Goal: Information Seeking & Learning: Learn about a topic

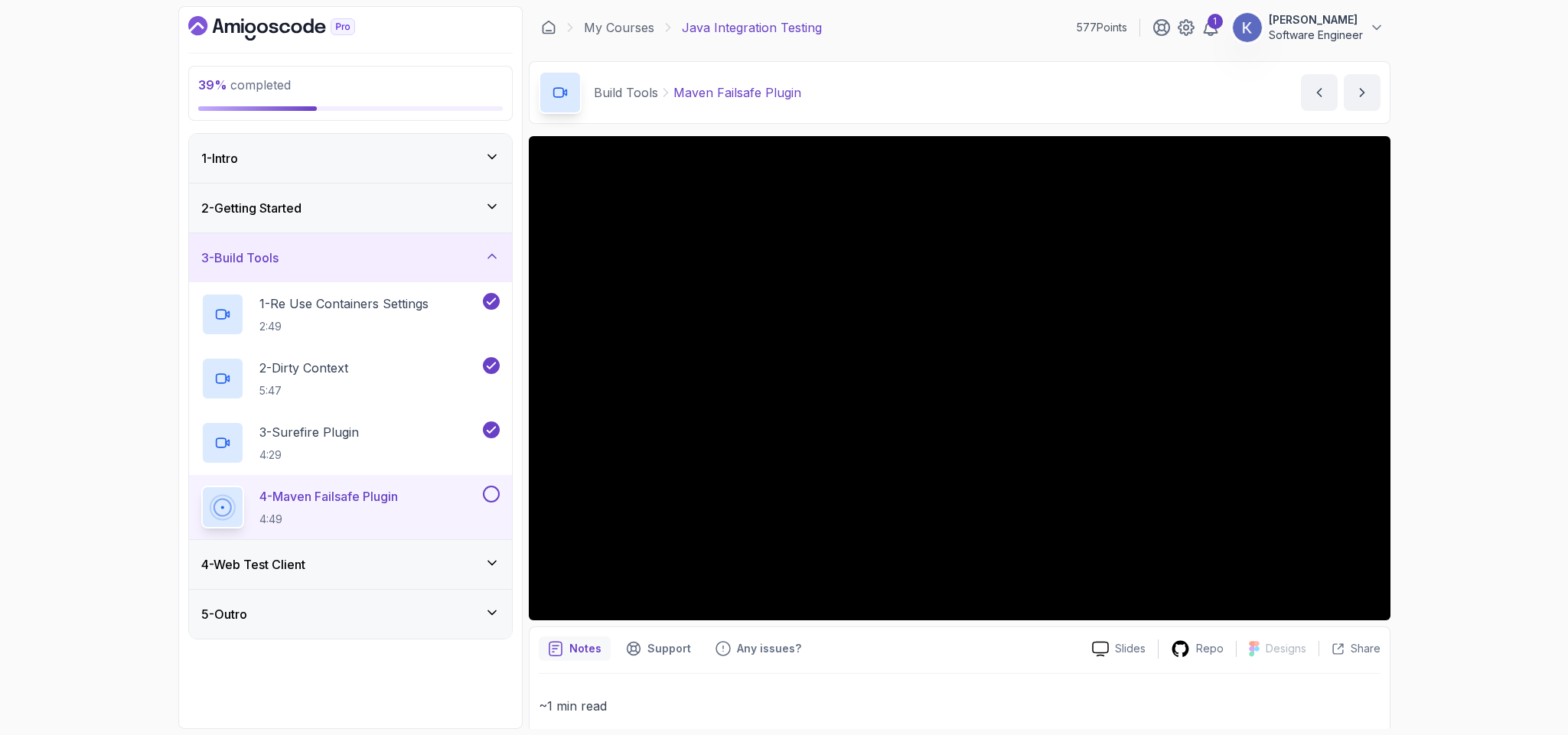
click at [487, 499] on button at bounding box center [491, 494] width 17 height 17
click at [1355, 92] on icon "next content" at bounding box center [1362, 92] width 15 height 15
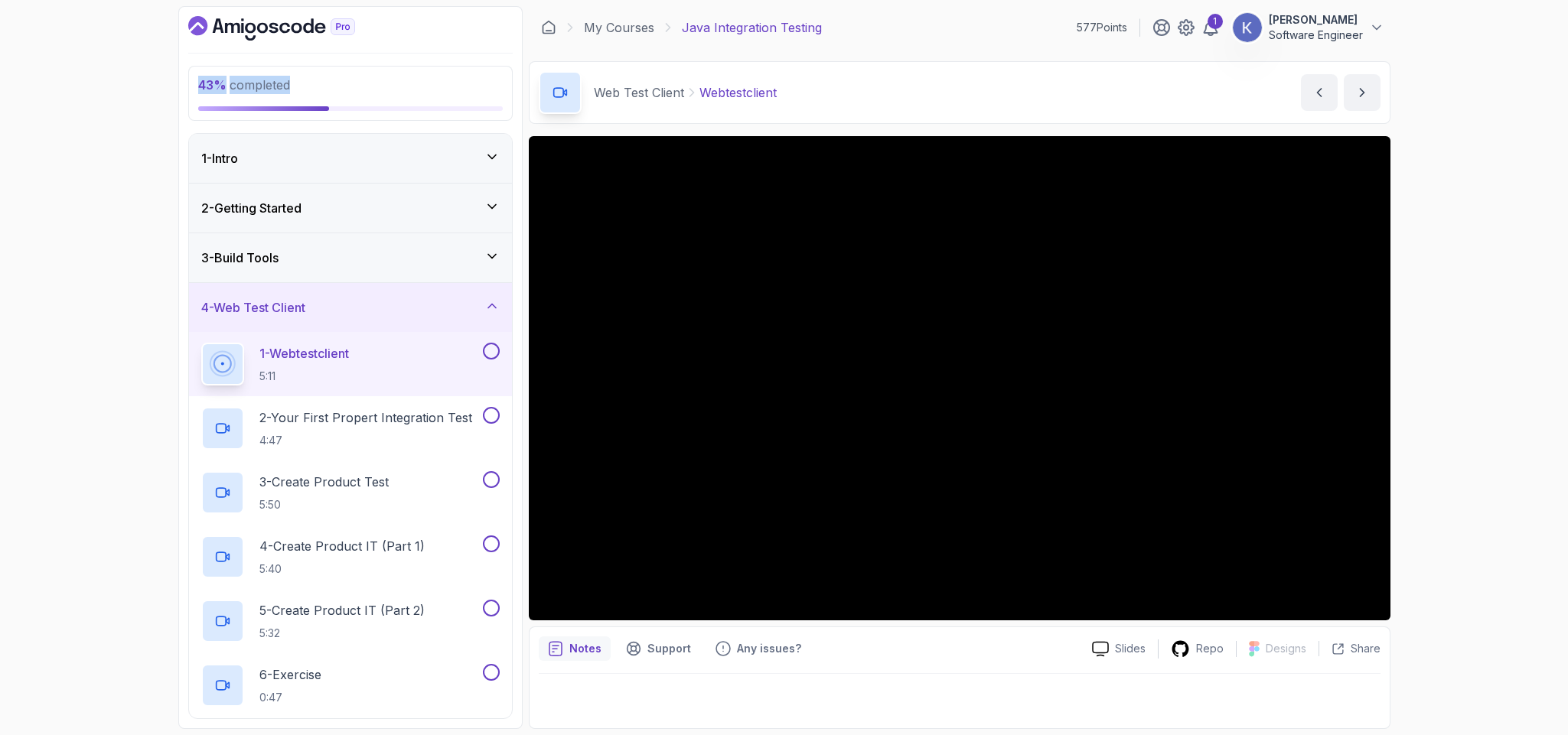
drag, startPoint x: 419, startPoint y: 105, endPoint x: 115, endPoint y: -100, distance: 366.7
click at [115, 0] on html "43 % completed 1 - Intro 2 - Getting Started 3 - Build Tools 4 - Web Test Clien…" at bounding box center [784, 367] width 1568 height 735
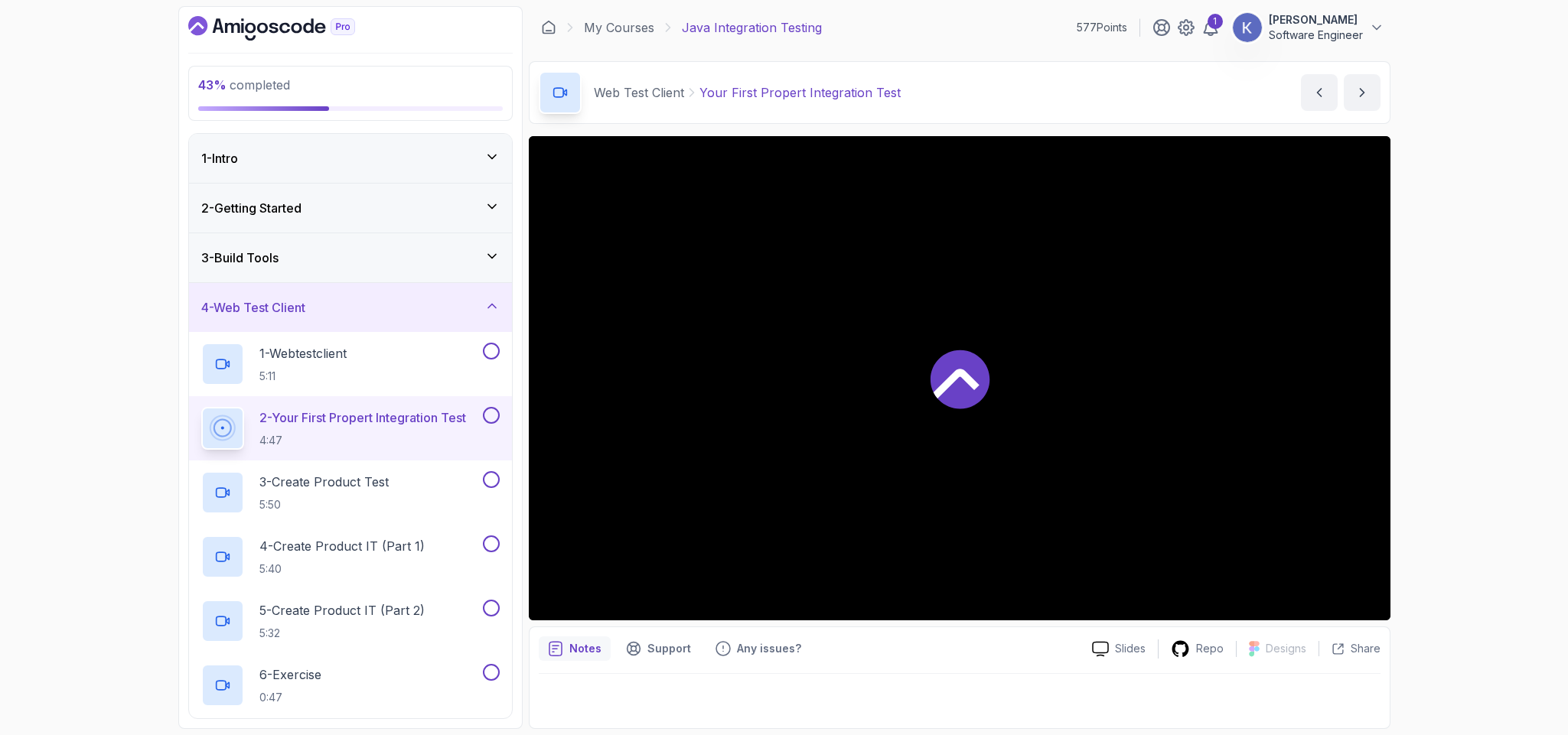
drag, startPoint x: 1289, startPoint y: 693, endPoint x: 900, endPoint y: 390, distance: 493.1
click at [900, 390] on div at bounding box center [959, 378] width 861 height 484
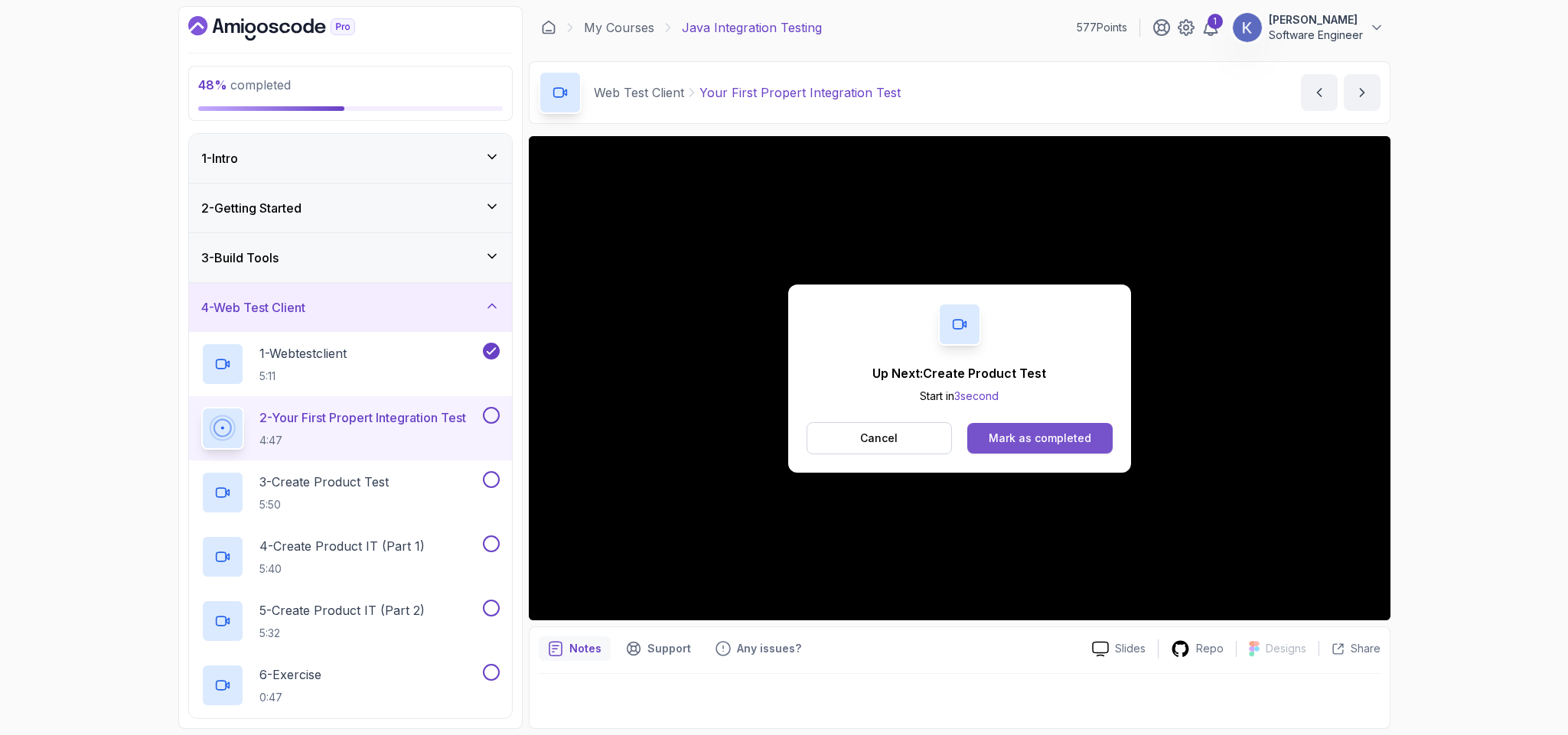
click at [1017, 436] on div "Mark as completed" at bounding box center [1039, 439] width 102 height 15
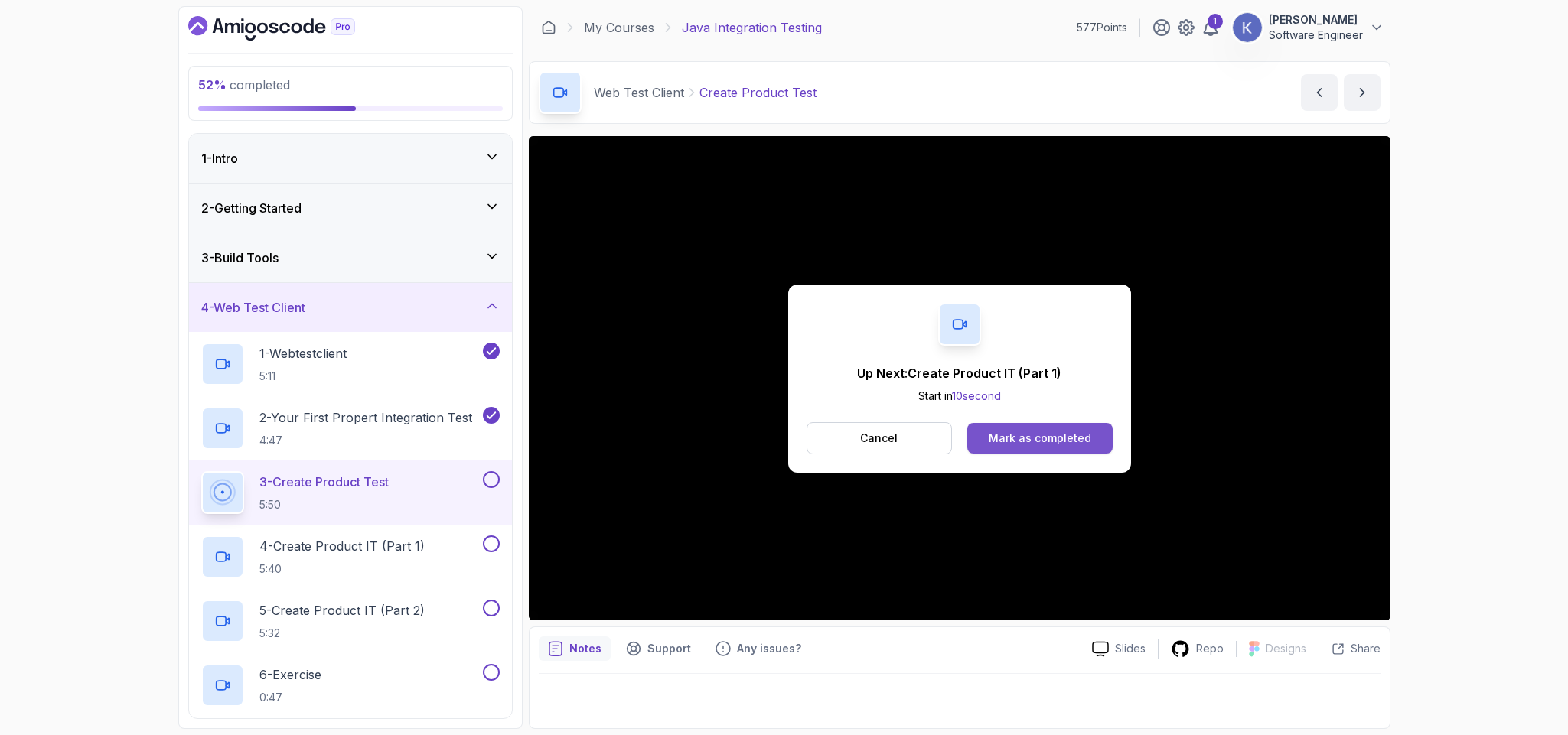
click at [1057, 439] on div "Mark as completed" at bounding box center [1039, 439] width 102 height 15
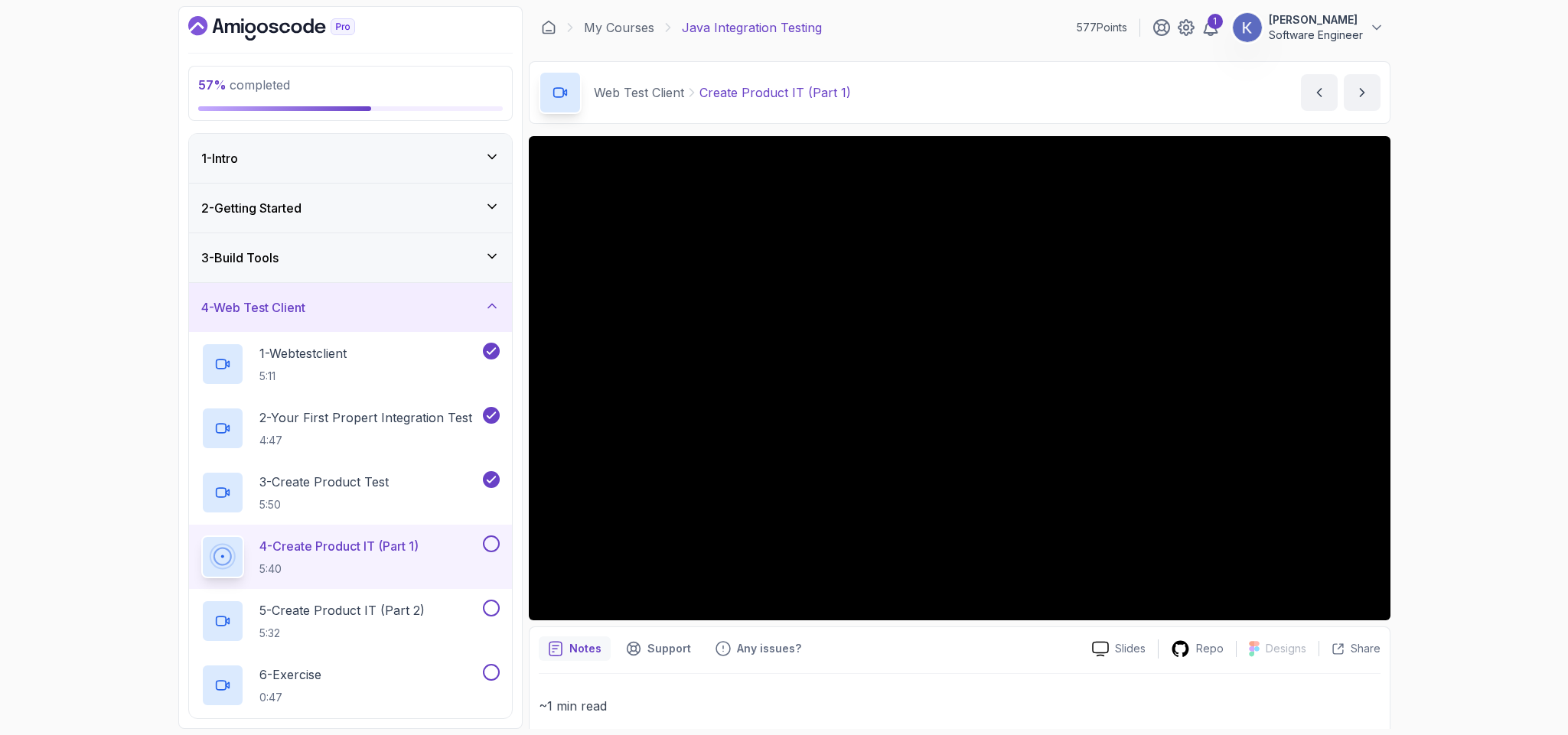
click at [198, 563] on div "4 - Create Product IT (Part 1) 5:40" at bounding box center [350, 556] width 323 height 64
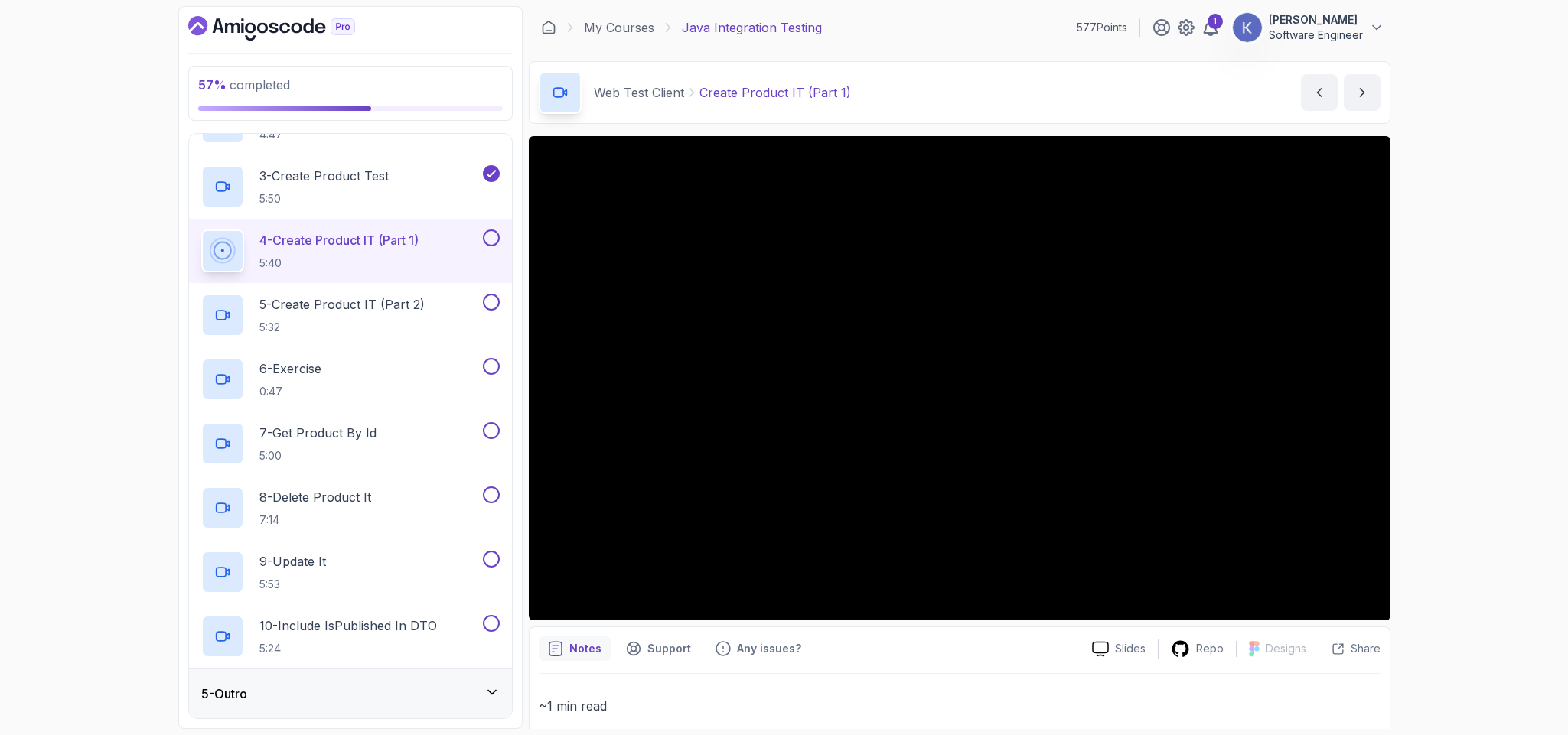
scroll to position [163, 0]
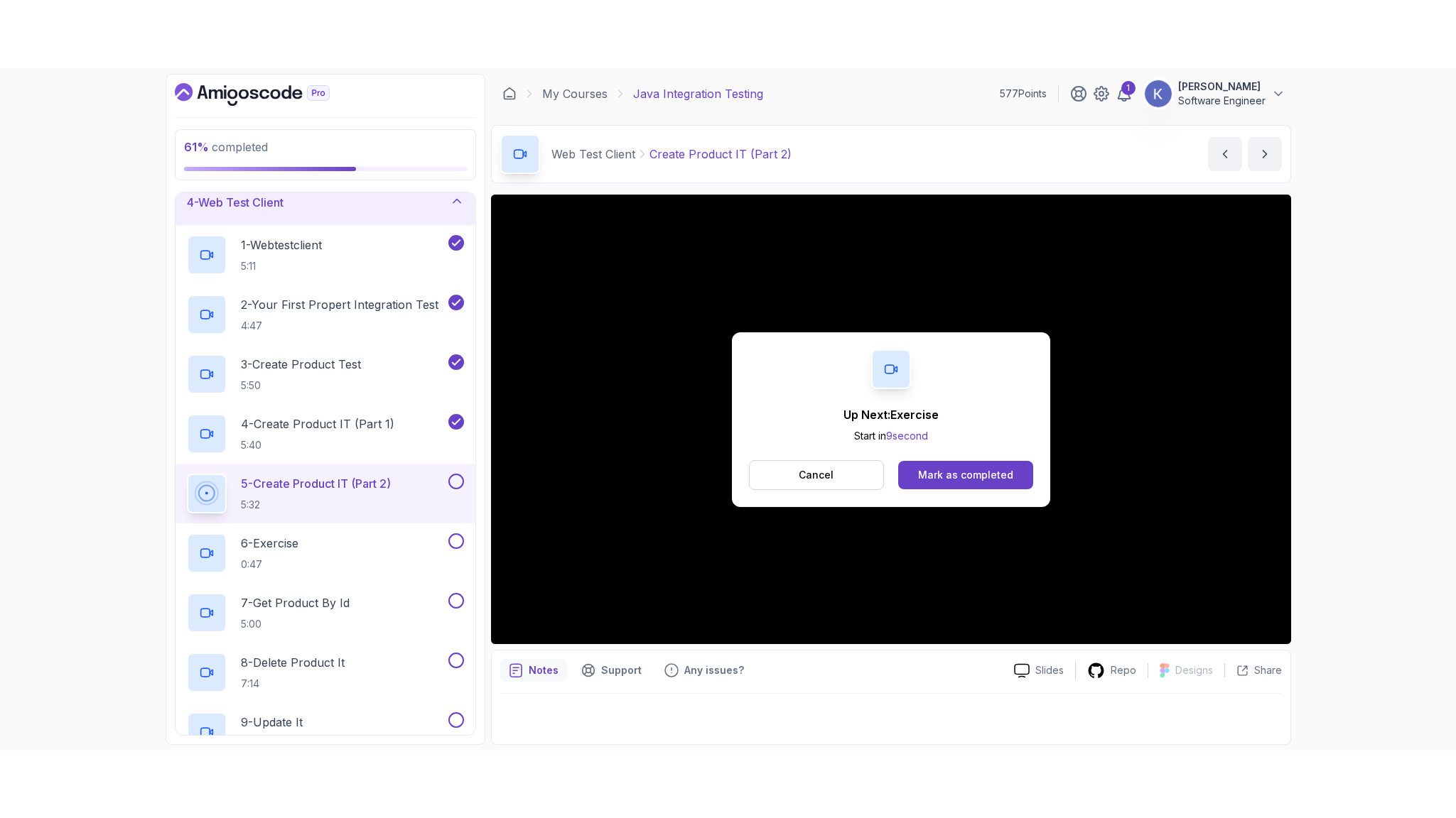
scroll to position [286, 0]
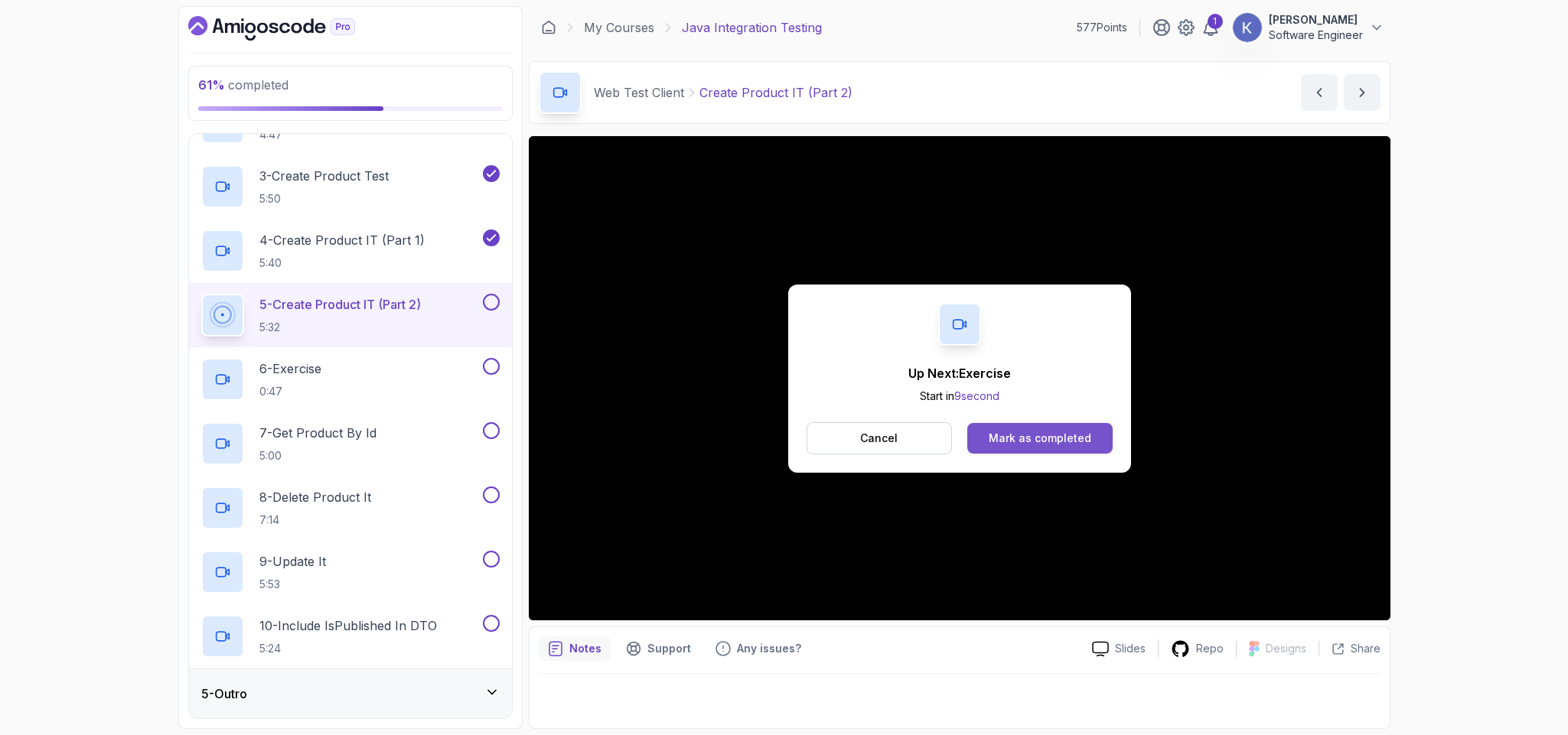
drag, startPoint x: 1370, startPoint y: 690, endPoint x: 1040, endPoint y: 433, distance: 418.3
click at [1040, 433] on div "Mark as completed" at bounding box center [1039, 439] width 102 height 15
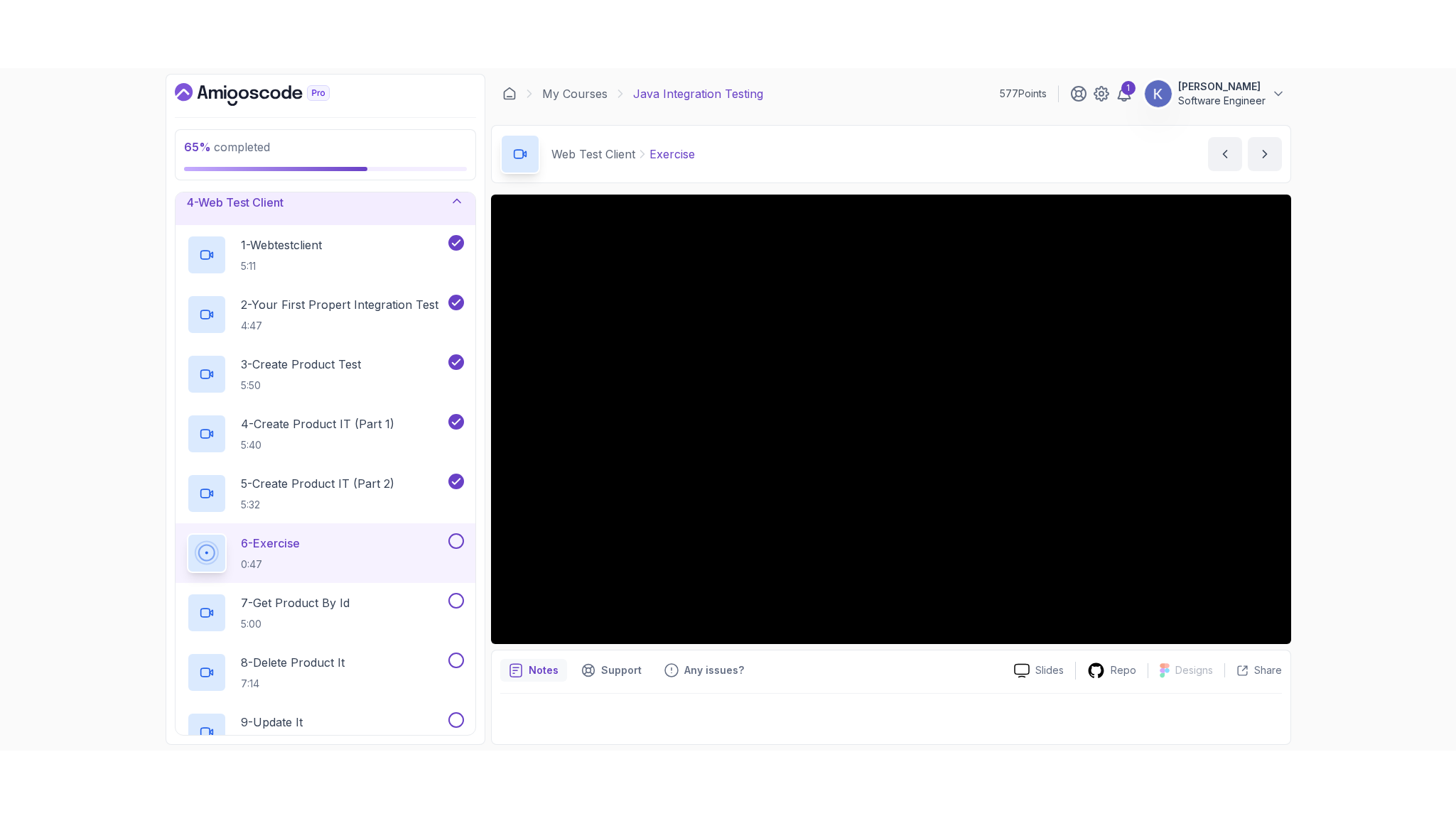
scroll to position [286, 0]
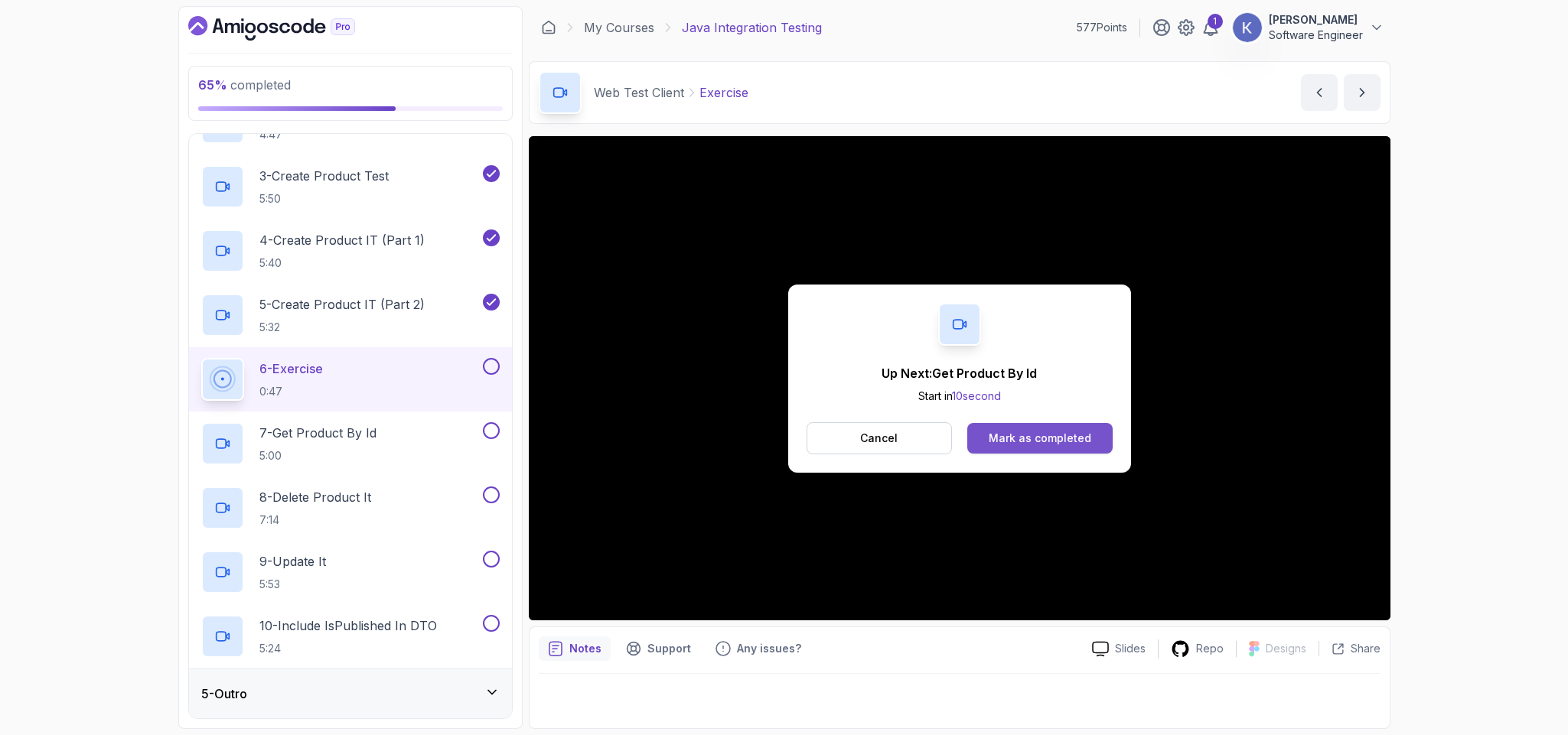
click at [1075, 427] on button "Mark as completed" at bounding box center [1039, 439] width 145 height 31
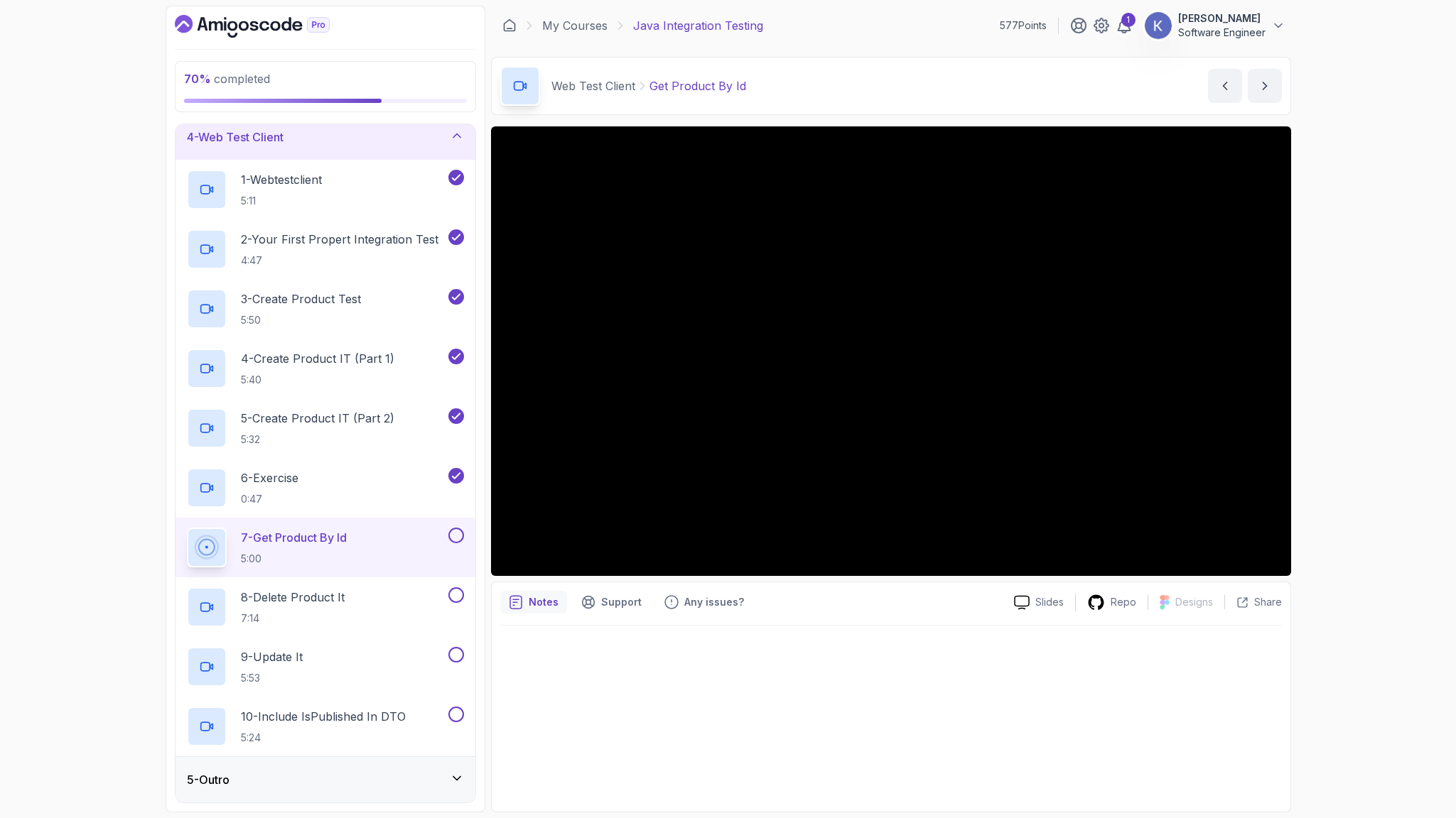
scroll to position [286, 0]
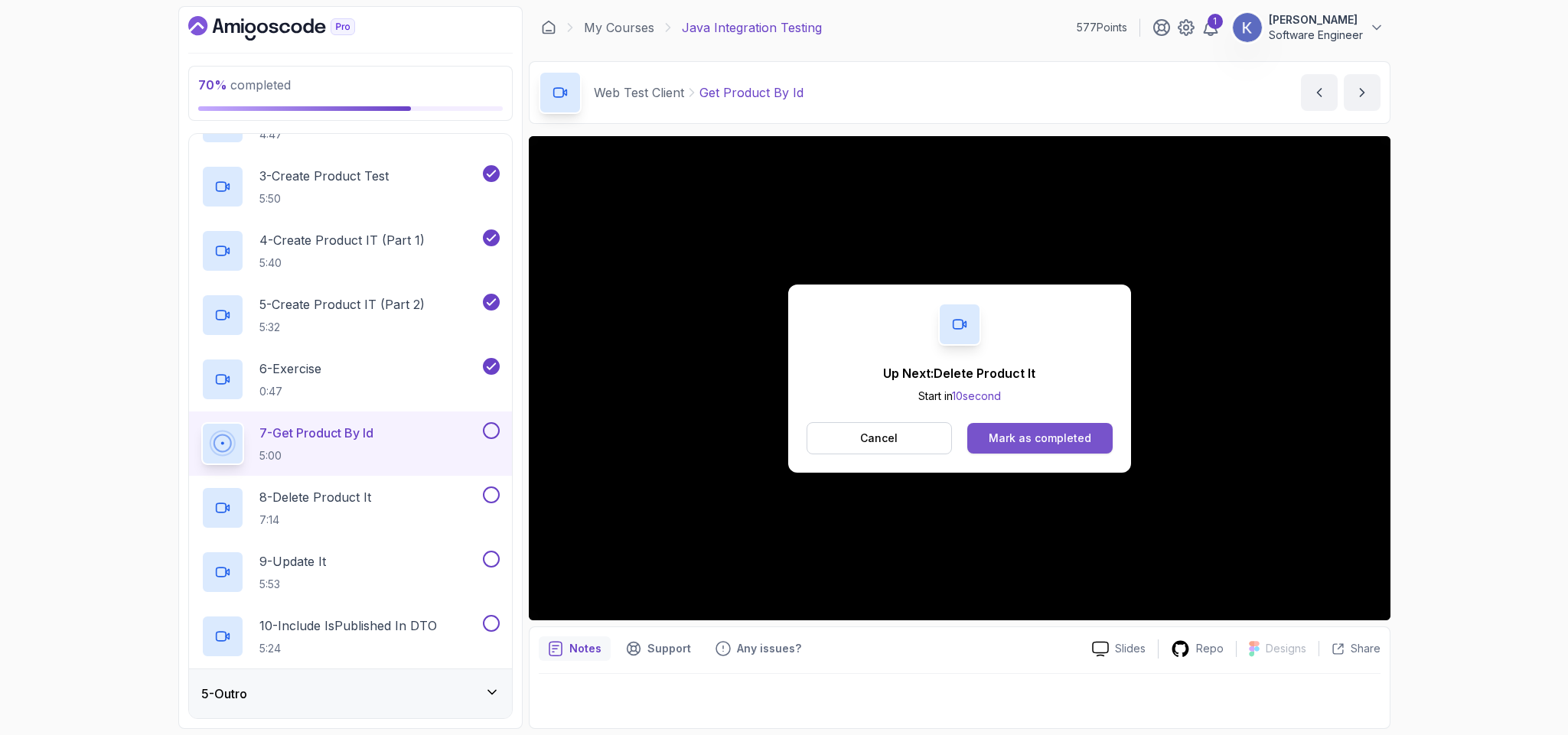
click at [1051, 442] on div "Mark as completed" at bounding box center [1039, 439] width 102 height 15
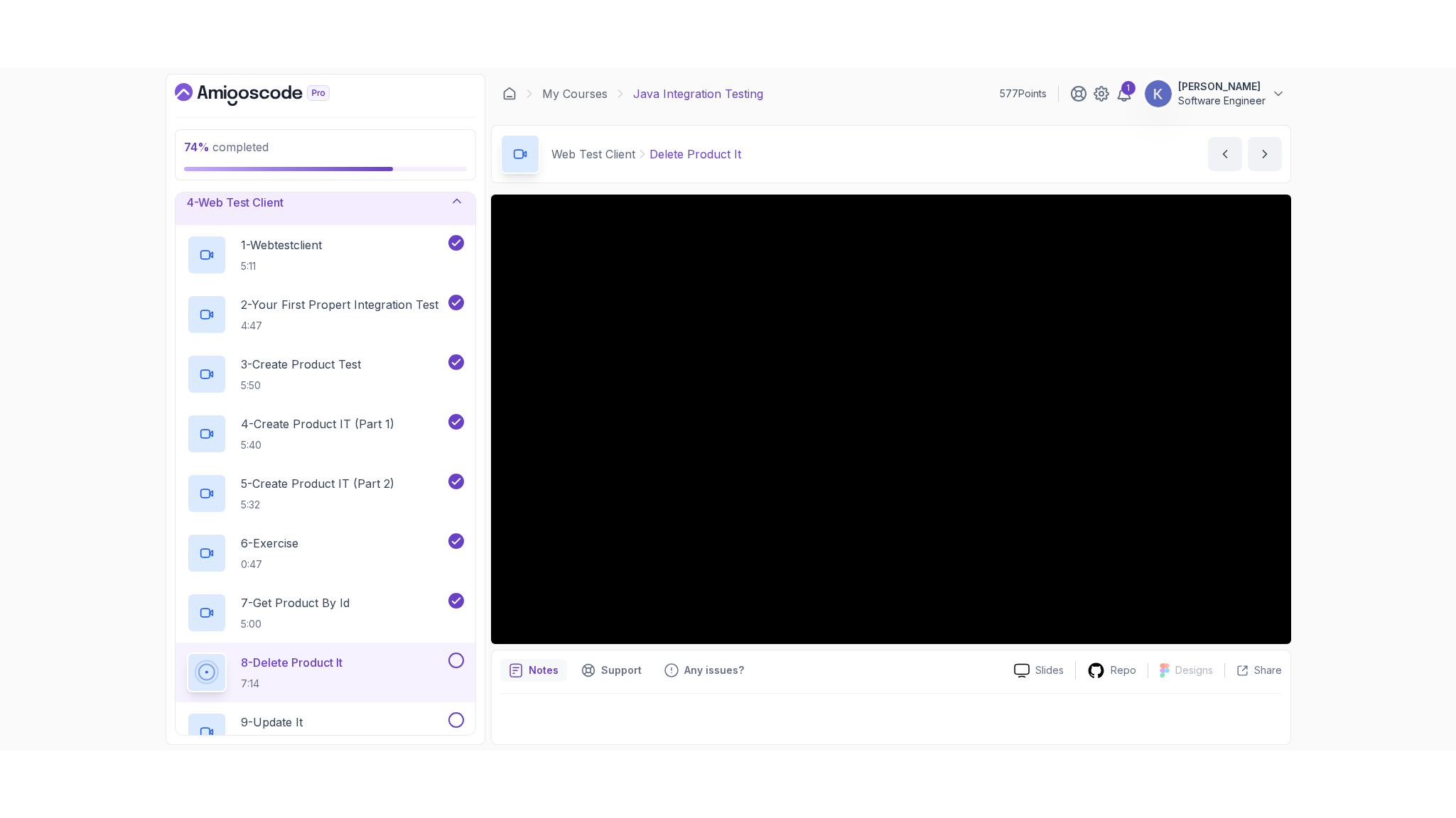
scroll to position [286, 0]
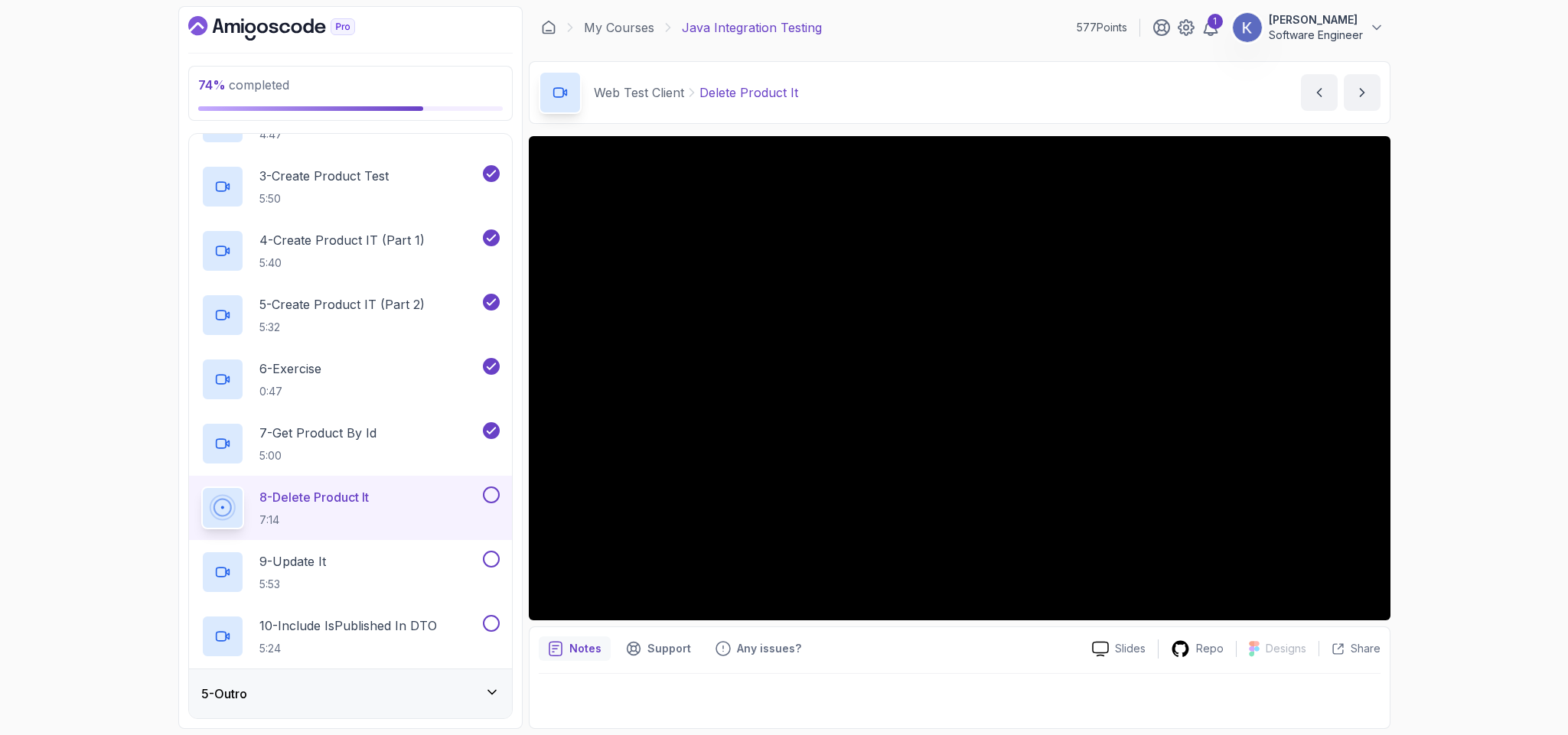
click at [489, 494] on button at bounding box center [491, 495] width 17 height 17
click at [1135, 94] on div "Web Test Client Delete Product It Delete Product It by [PERSON_NAME]" at bounding box center [959, 93] width 861 height 63
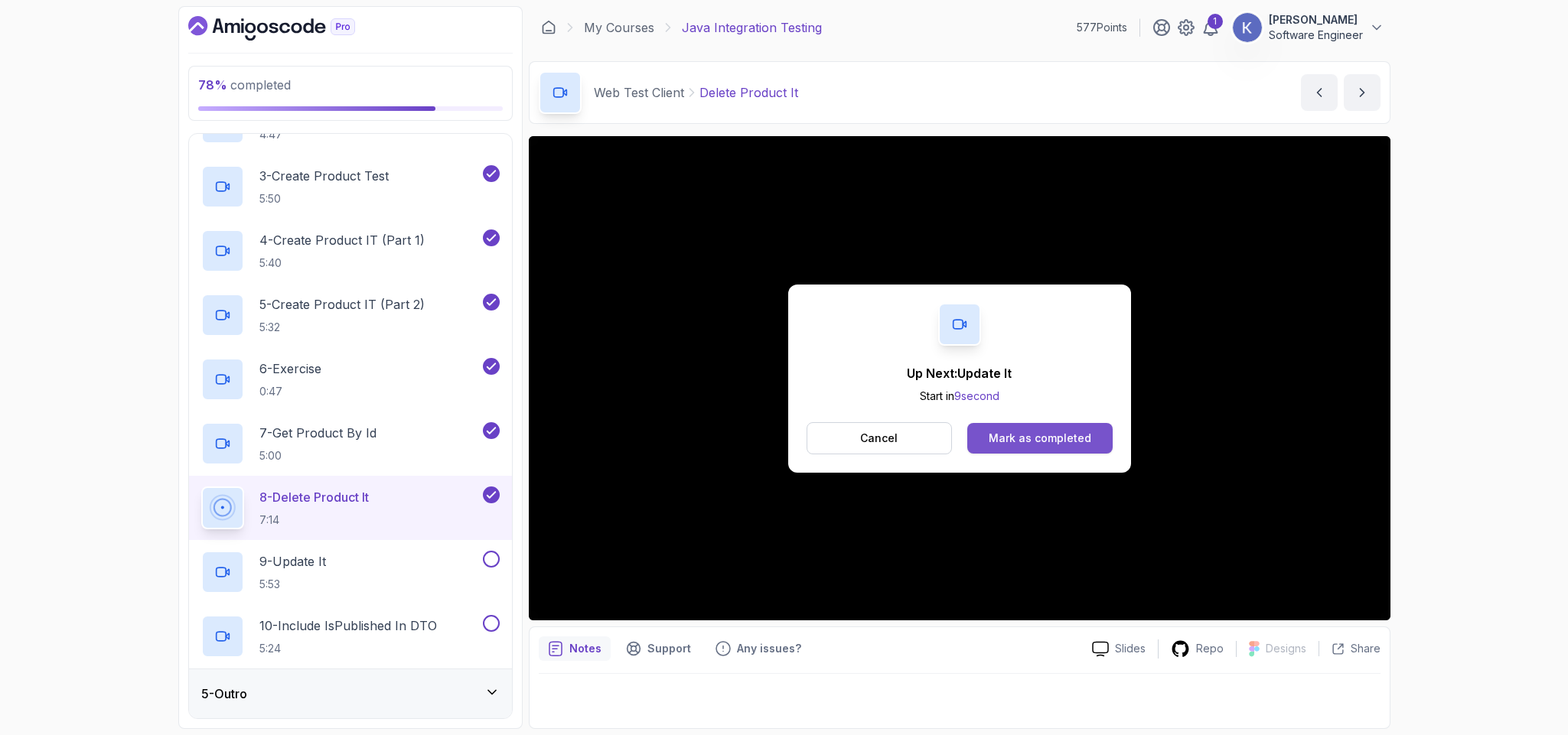
click at [1080, 443] on div "Mark as completed" at bounding box center [1039, 439] width 102 height 15
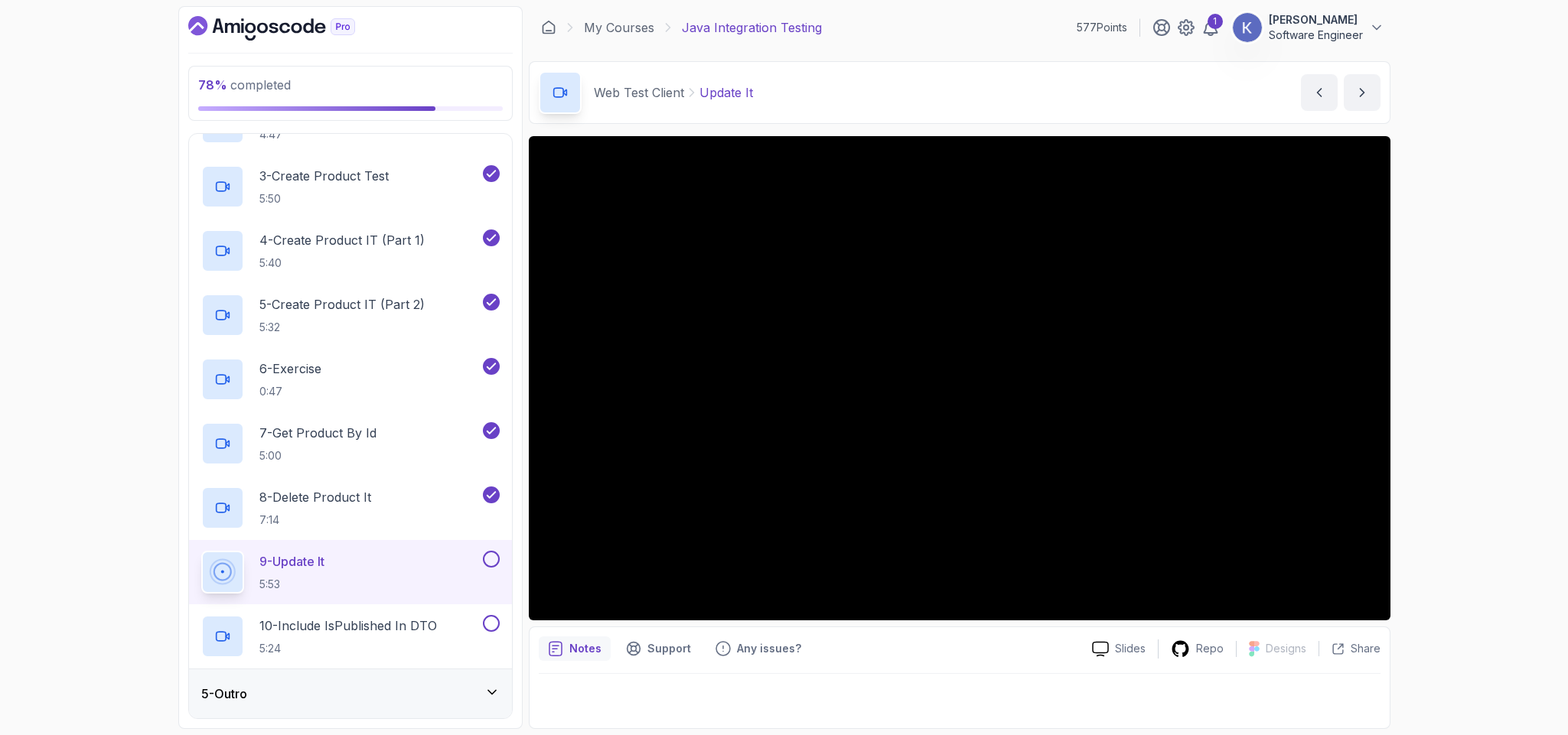
scroll to position [163, 0]
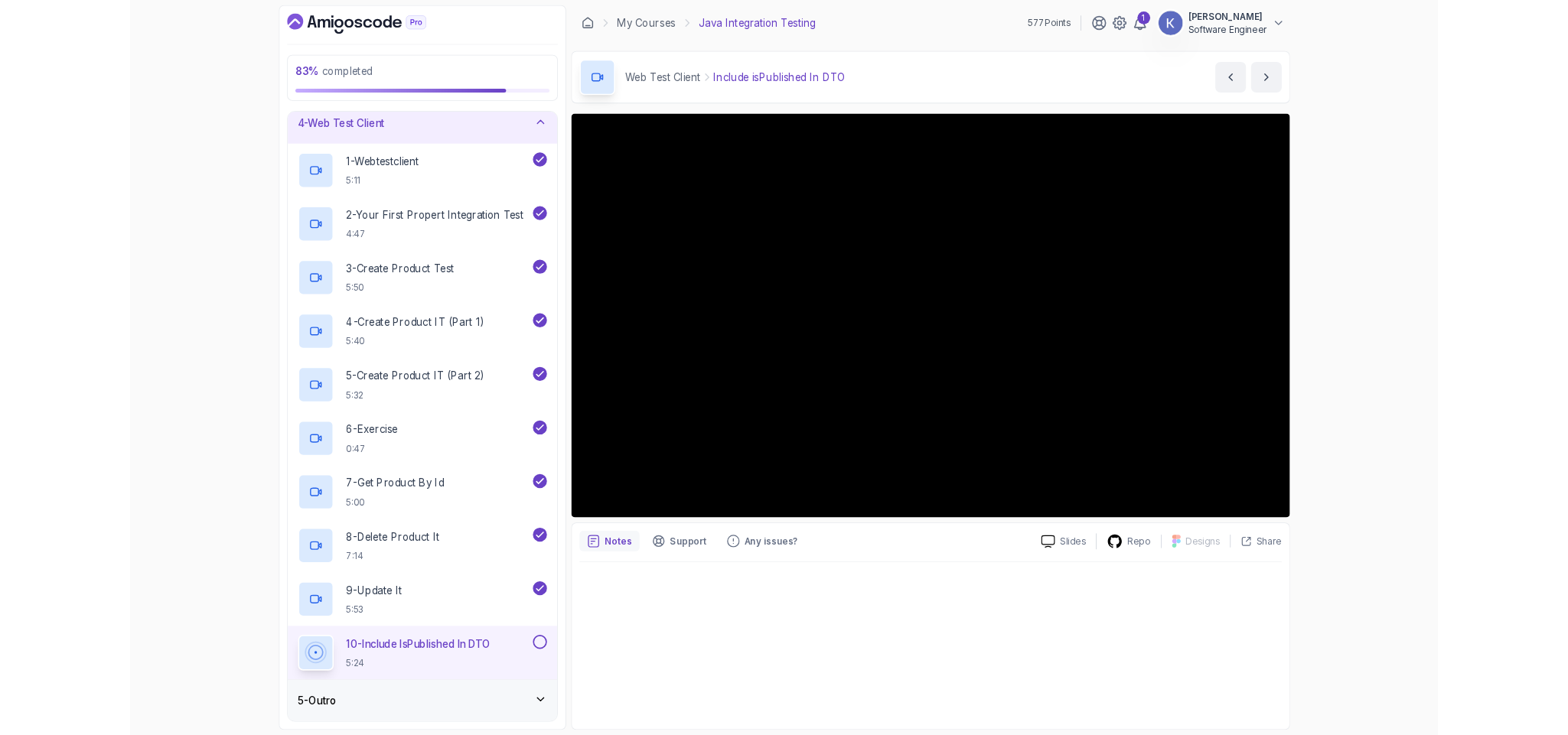
scroll to position [163, 0]
